Goal: Task Accomplishment & Management: Manage account settings

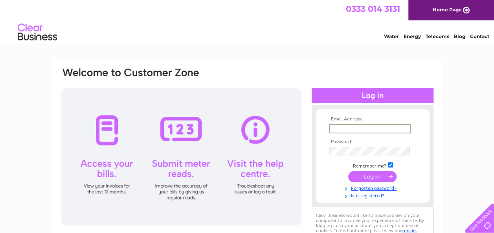
click at [343, 128] on input "text" at bounding box center [370, 128] width 82 height 9
type input "[EMAIL_ADDRESS][DOMAIN_NAME]"
click at [369, 179] on input "submit" at bounding box center [372, 175] width 48 height 11
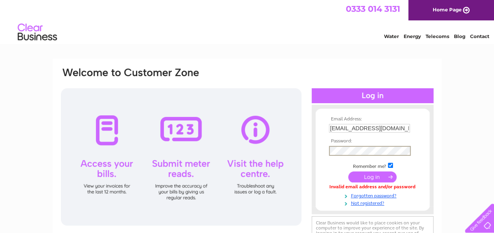
click at [367, 178] on input "submit" at bounding box center [372, 177] width 48 height 11
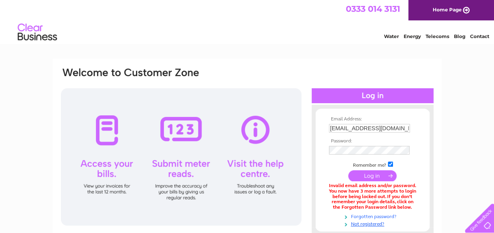
click at [364, 216] on link "Forgotten password?" at bounding box center [373, 216] width 89 height 7
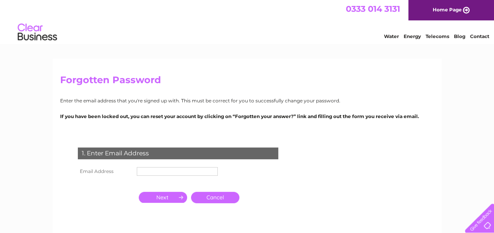
click at [108, 167] on th "Email Address" at bounding box center [105, 171] width 59 height 13
click at [108, 170] on th "Email Address" at bounding box center [105, 171] width 59 height 13
drag, startPoint x: 106, startPoint y: 169, endPoint x: 110, endPoint y: 173, distance: 5.6
click at [107, 169] on th "Email Address" at bounding box center [105, 171] width 59 height 13
click at [126, 169] on th "Email Address" at bounding box center [105, 171] width 59 height 13
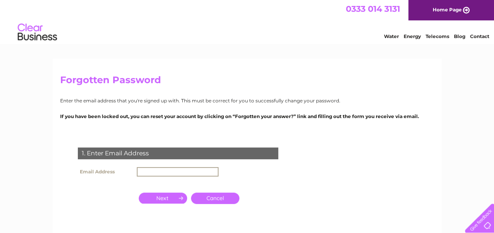
click at [138, 173] on input "text" at bounding box center [178, 171] width 82 height 9
type input "[EMAIL_ADDRESS][DOMAIN_NAME]"
click at [165, 196] on input "button" at bounding box center [163, 198] width 48 height 11
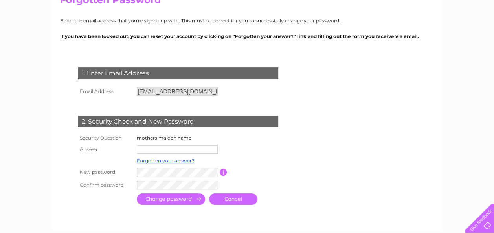
scroll to position [84, 0]
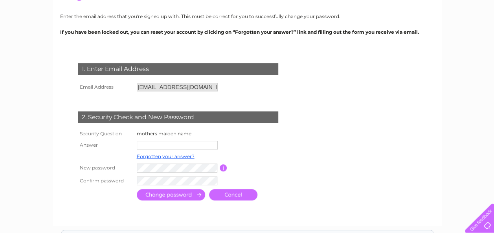
click at [147, 145] on input "text" at bounding box center [177, 145] width 81 height 9
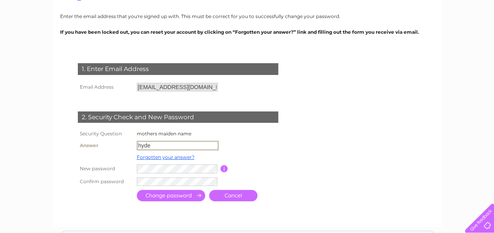
type input "hyde"
click at [184, 199] on input "submit" at bounding box center [171, 196] width 68 height 11
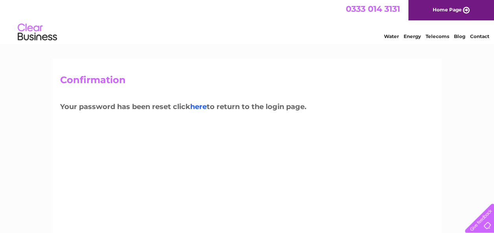
click at [201, 106] on link "here" at bounding box center [198, 107] width 16 height 9
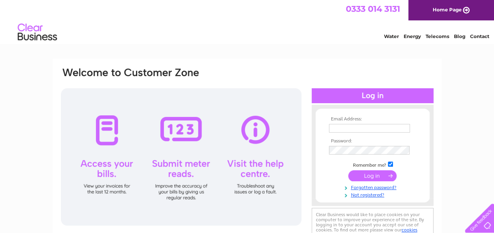
type input "sales@mjkplastics.co.uk"
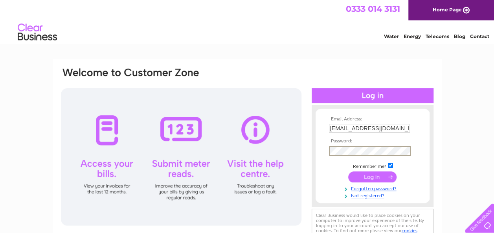
click at [324, 148] on form "Email Address: sales@mjkplastics.co.uk Password:" at bounding box center [372, 158] width 114 height 82
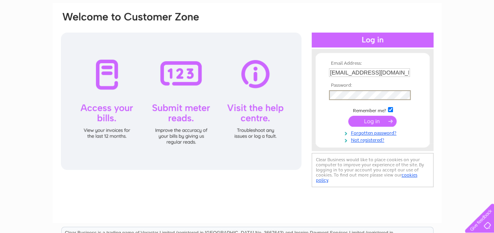
scroll to position [60, 0]
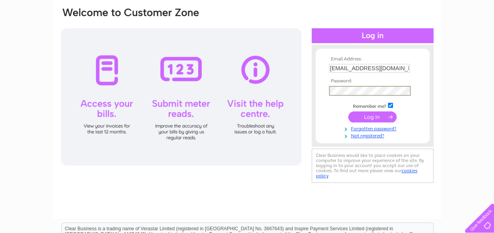
click at [379, 113] on input "submit" at bounding box center [372, 117] width 48 height 11
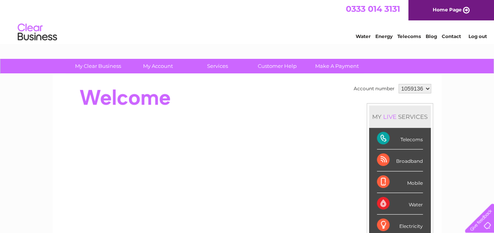
click at [417, 35] on link "Telecoms" at bounding box center [409, 36] width 24 height 6
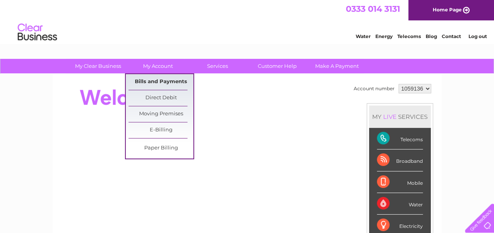
click at [159, 82] on link "Bills and Payments" at bounding box center [160, 82] width 65 height 16
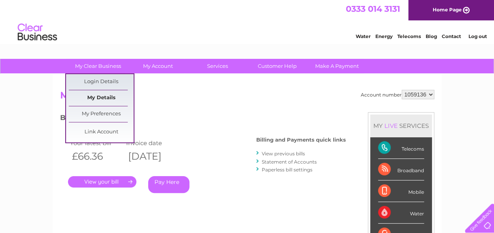
click at [99, 101] on link "My Details" at bounding box center [101, 98] width 65 height 16
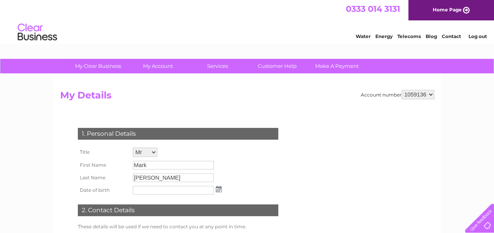
click at [454, 35] on link "Contact" at bounding box center [451, 36] width 19 height 6
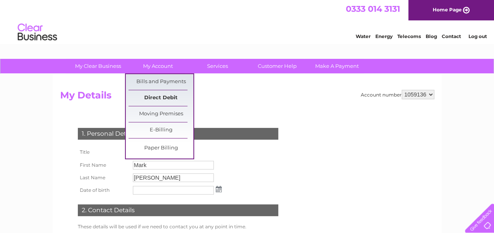
click at [161, 95] on link "Direct Debit" at bounding box center [160, 98] width 65 height 16
click at [163, 98] on link "Direct Debit" at bounding box center [160, 98] width 65 height 16
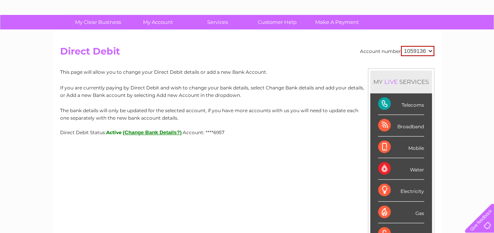
scroll to position [44, 0]
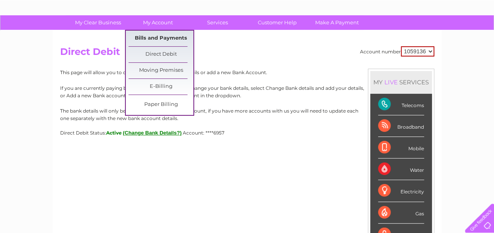
click at [169, 36] on link "Bills and Payments" at bounding box center [160, 39] width 65 height 16
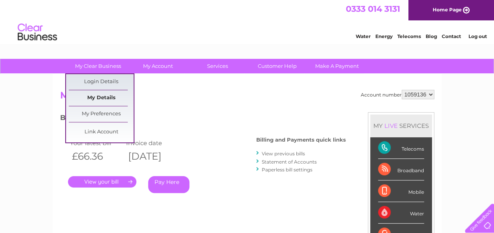
click at [98, 101] on link "My Details" at bounding box center [101, 98] width 65 height 16
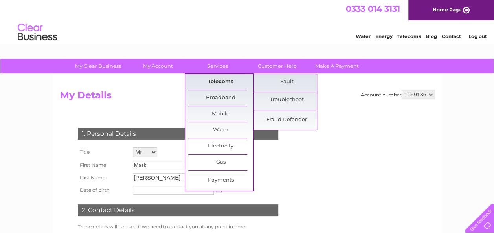
click at [218, 81] on link "Telecoms" at bounding box center [220, 82] width 65 height 16
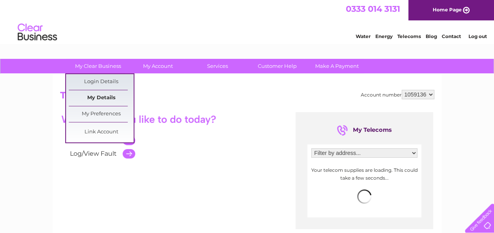
click at [100, 100] on link "My Details" at bounding box center [101, 98] width 65 height 16
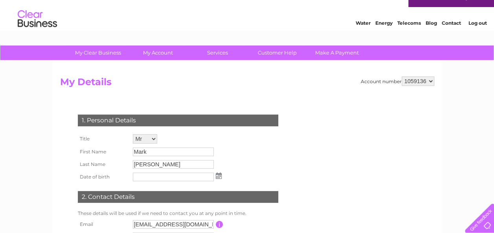
scroll to position [4, 0]
